Goal: Share content

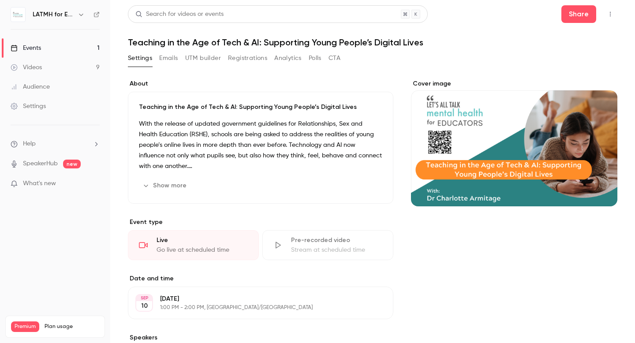
click at [33, 65] on div "Videos" at bounding box center [26, 67] width 31 height 9
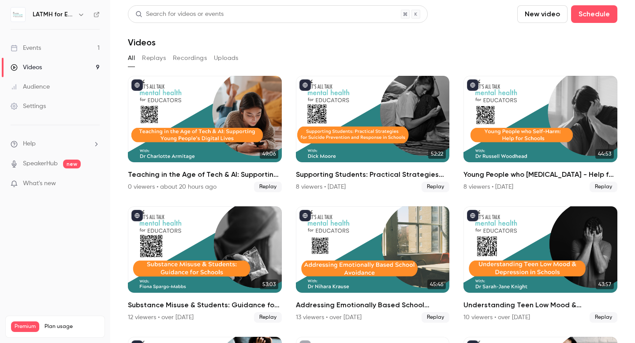
click at [78, 15] on icon "button" at bounding box center [81, 14] width 7 height 7
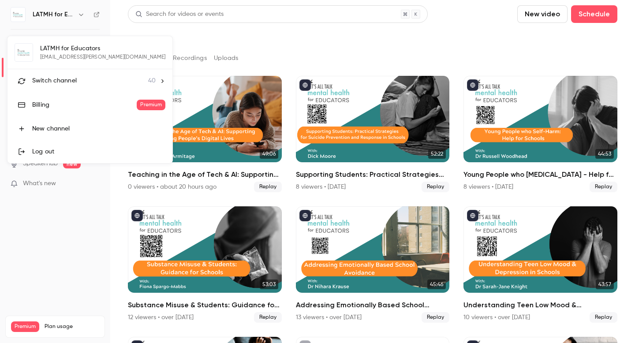
click at [56, 80] on span "Switch channel" at bounding box center [54, 80] width 45 height 9
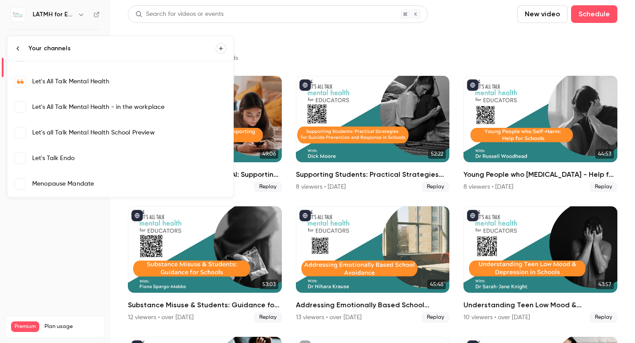
scroll to position [349, 0]
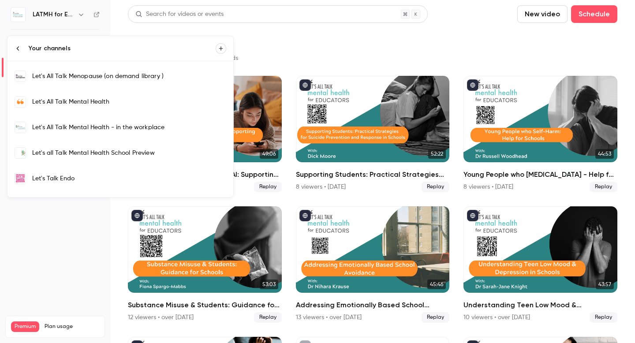
click at [78, 104] on div "Let's All Talk Mental Health" at bounding box center [129, 101] width 194 height 9
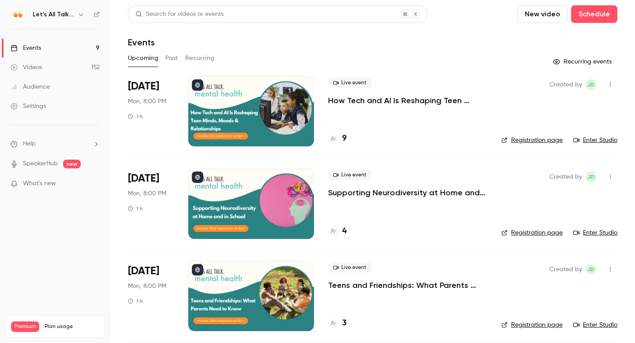
click at [48, 71] on link "Videos 152" at bounding box center [55, 67] width 110 height 19
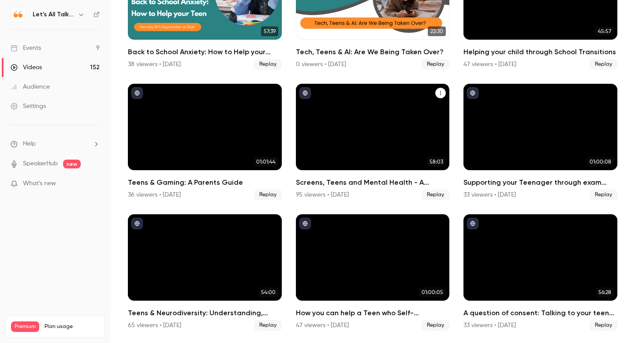
scroll to position [123, 0]
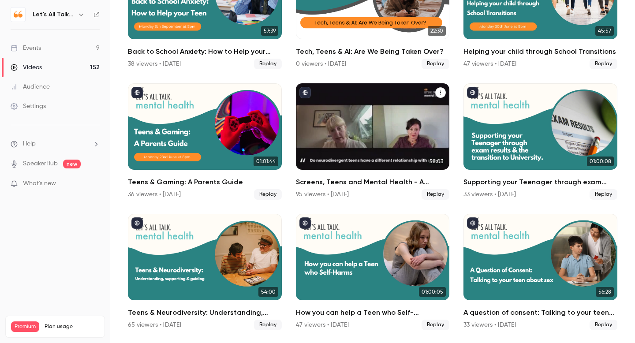
click at [331, 182] on h2 "Screens, Teens and Mental Health - A Parent's guide" at bounding box center [373, 182] width 154 height 11
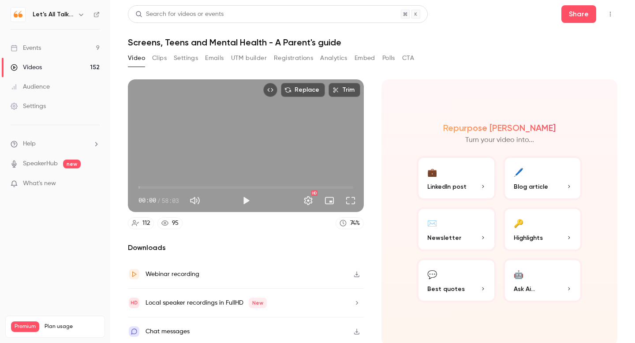
click at [178, 59] on button "Settings" at bounding box center [186, 58] width 24 height 14
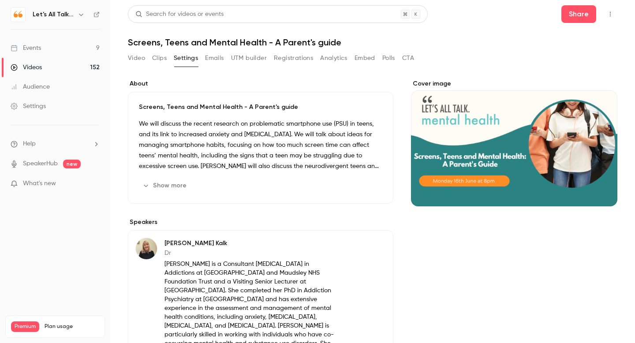
click at [28, 50] on div "Events" at bounding box center [26, 48] width 30 height 9
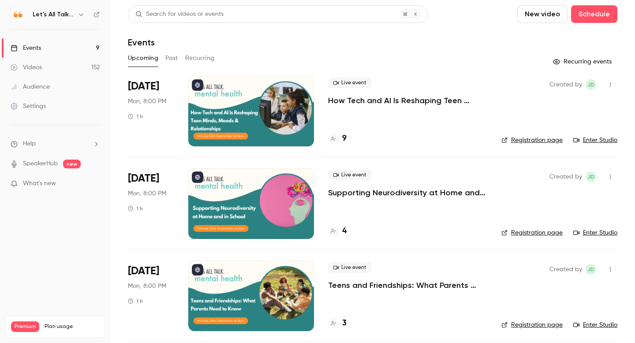
click at [373, 103] on p "How Tech and AI Is Reshaping Teen Minds, Moods & Relationships" at bounding box center [407, 100] width 159 height 11
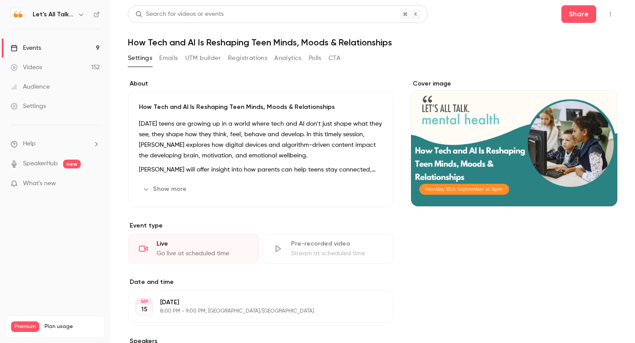
click at [609, 12] on icon "button" at bounding box center [610, 14] width 7 height 6
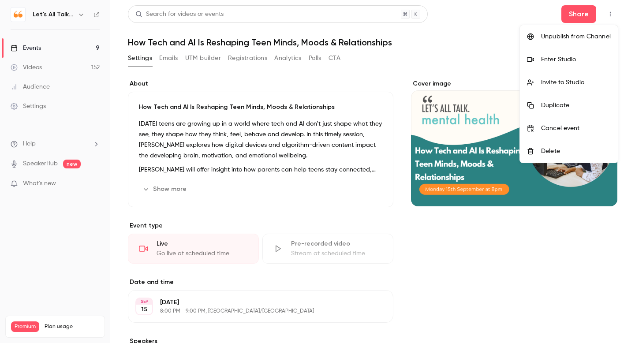
click at [566, 86] on div "Invite to Studio" at bounding box center [576, 82] width 70 height 9
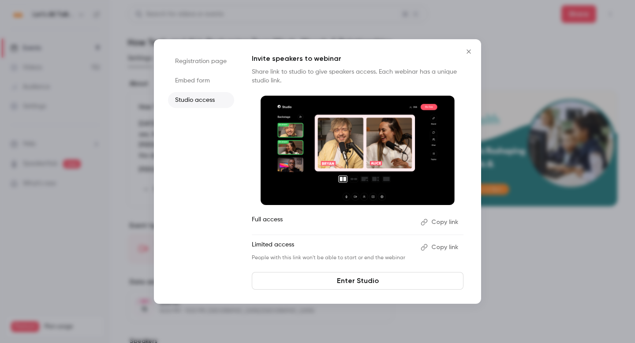
click at [446, 247] on button "Copy link" at bounding box center [440, 247] width 46 height 14
